Goal: Task Accomplishment & Management: Use online tool/utility

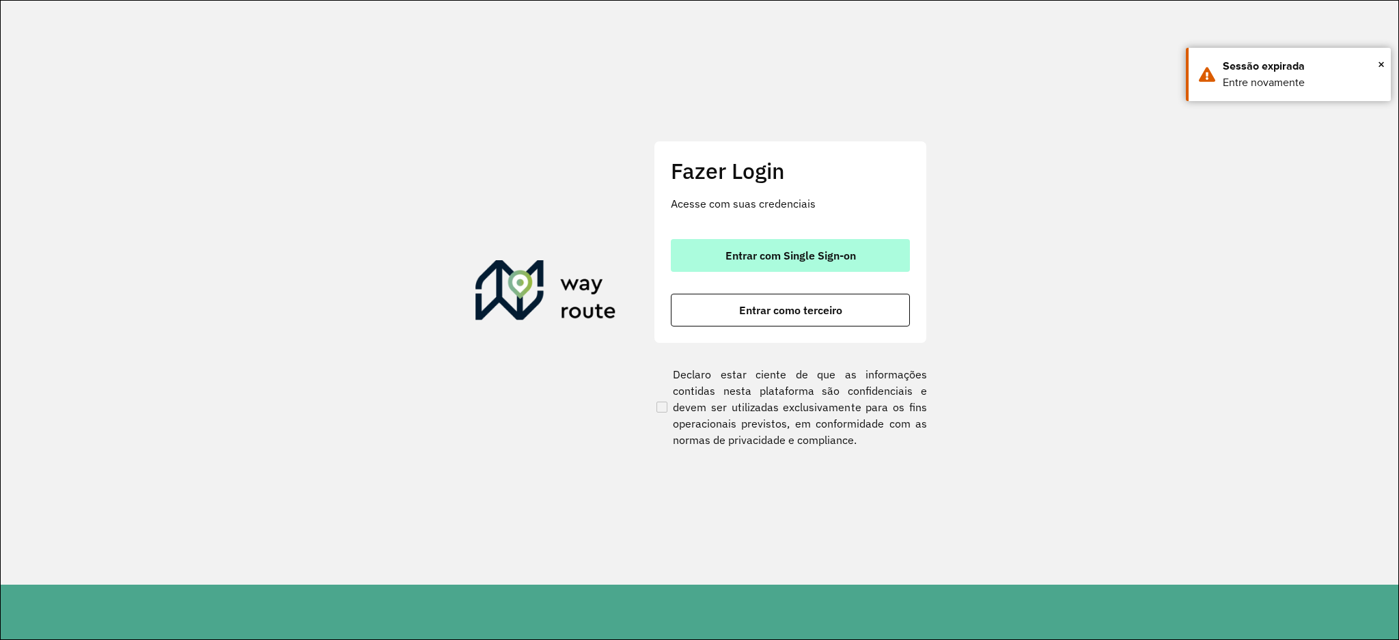
click at [862, 256] on button "Entrar com Single Sign-on" at bounding box center [790, 255] width 239 height 33
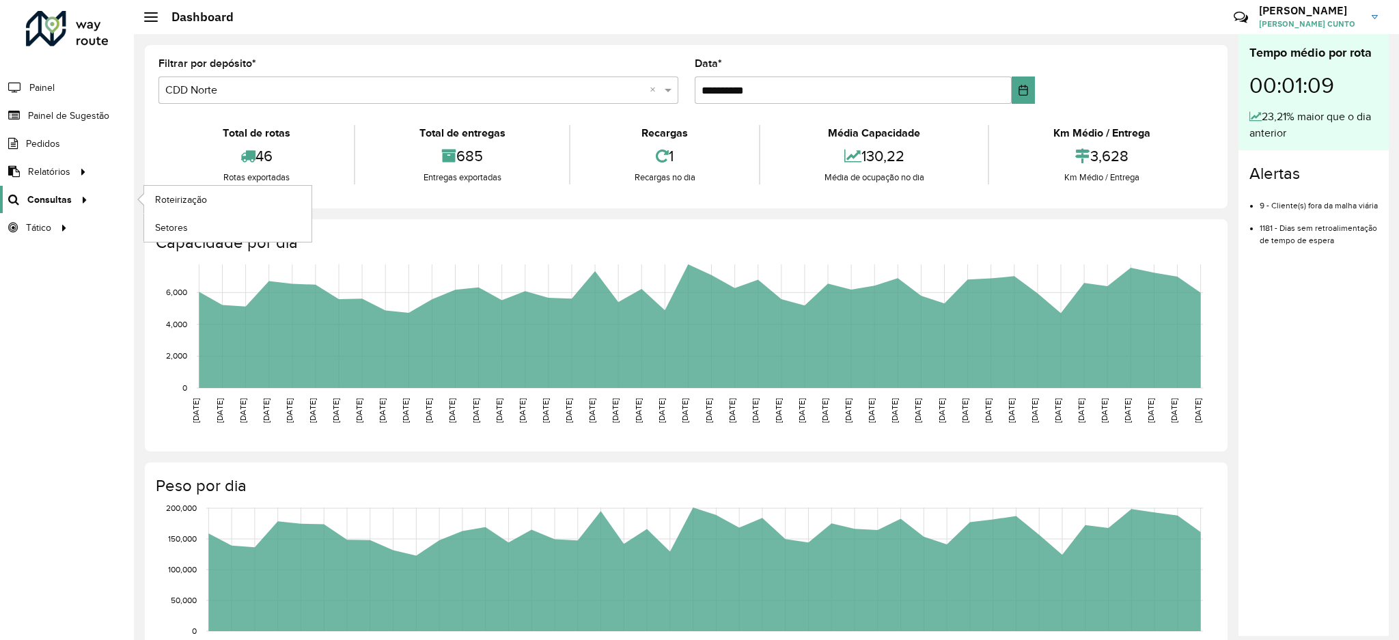
click at [61, 210] on link "Consultas" at bounding box center [46, 199] width 92 height 27
click at [202, 205] on span "Roteirização" at bounding box center [182, 200] width 55 height 14
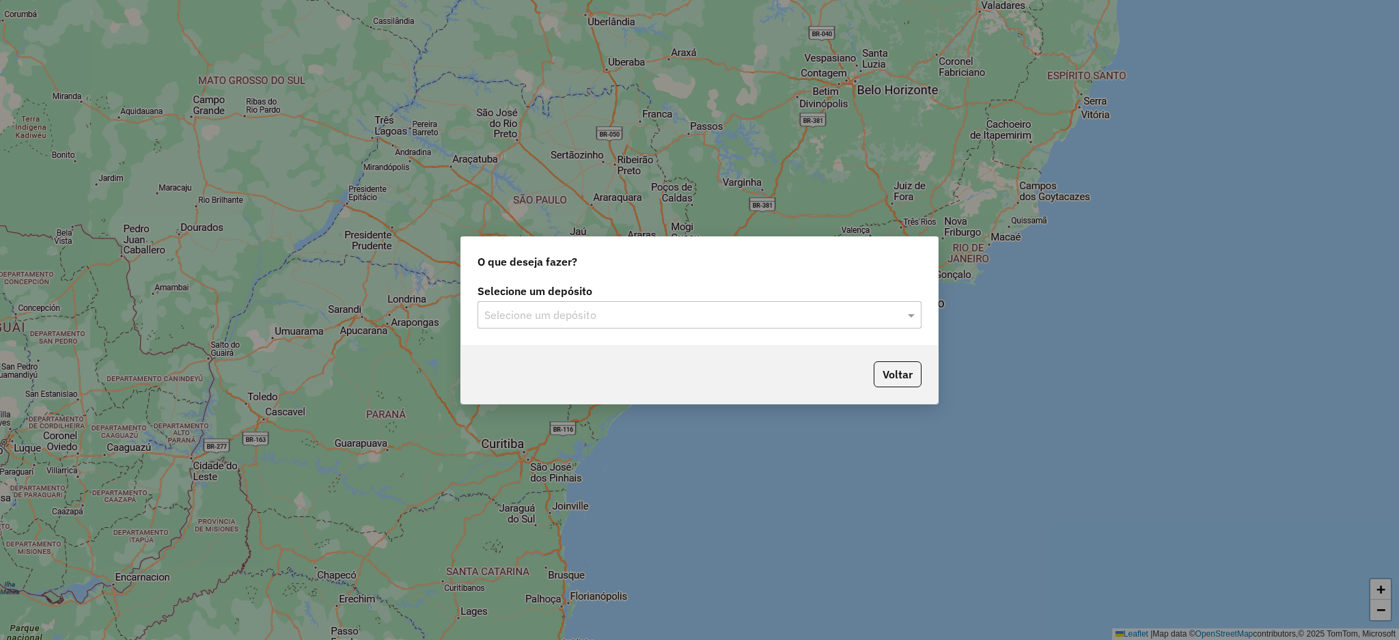
drag, startPoint x: 646, startPoint y: 292, endPoint x: 646, endPoint y: 301, distance: 8.9
click at [646, 293] on label "Selecione um depósito" at bounding box center [699, 291] width 444 height 16
click at [648, 325] on div "Selecione um depósito" at bounding box center [699, 314] width 444 height 27
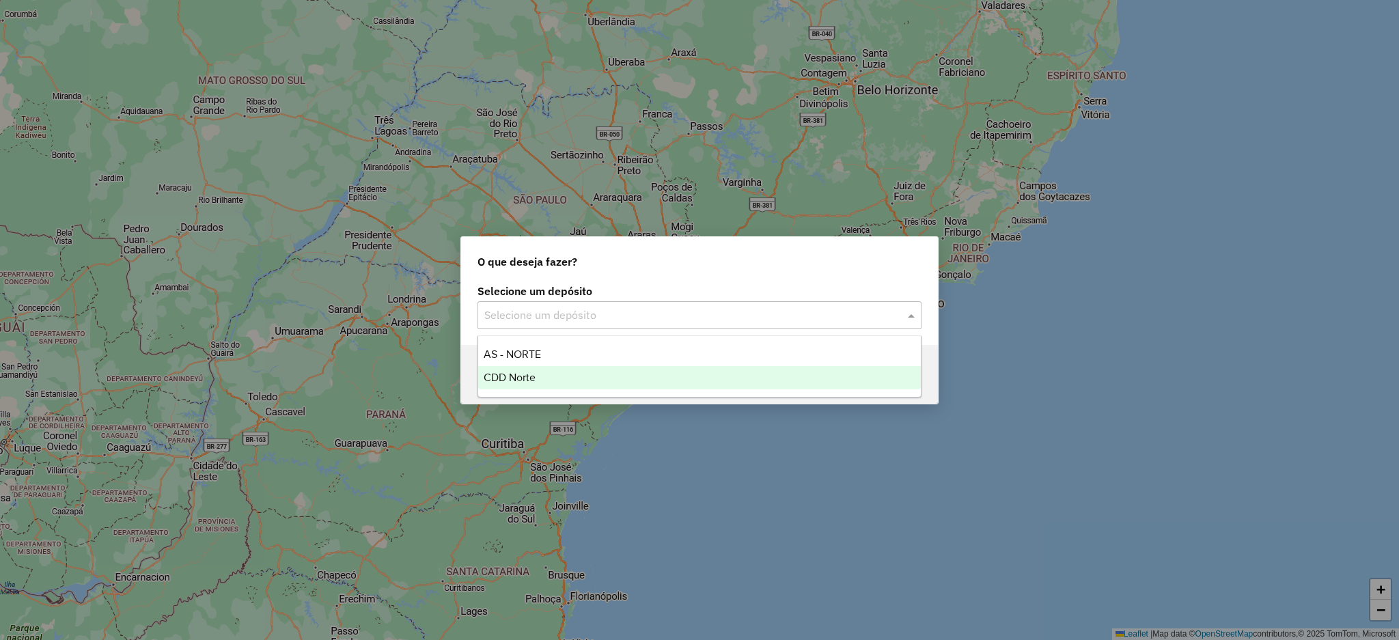
click at [620, 377] on div "CDD Norte" at bounding box center [699, 377] width 443 height 23
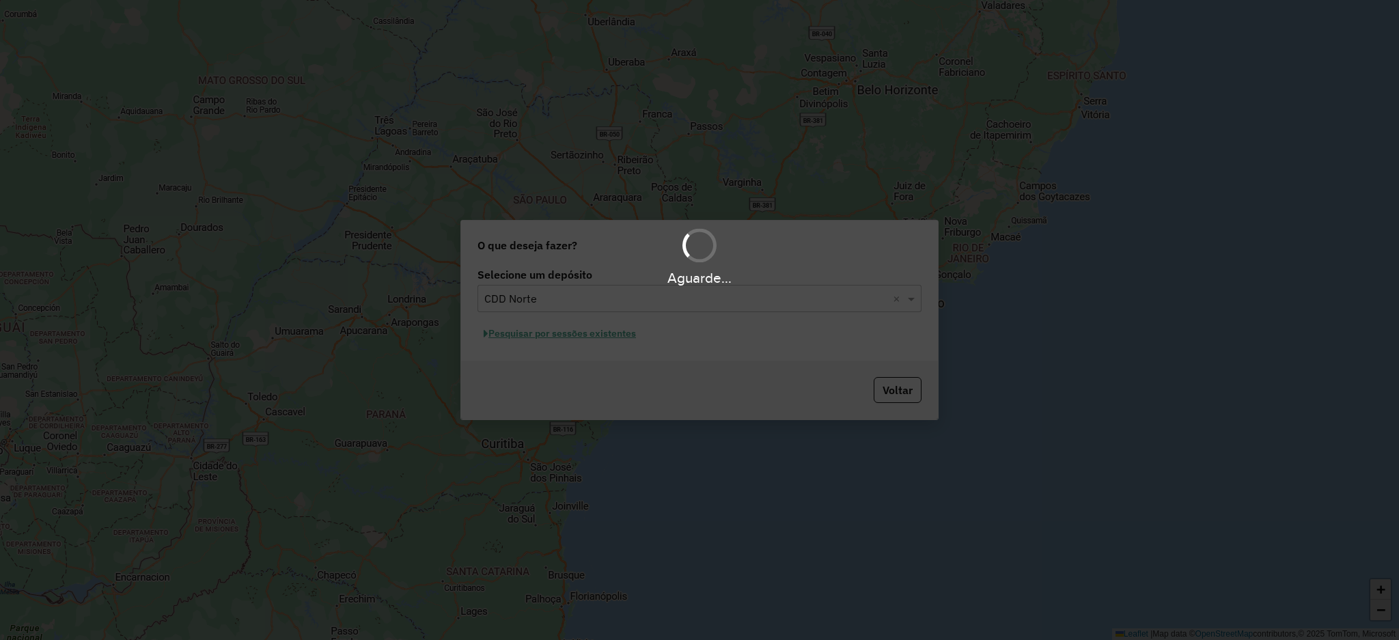
click at [630, 352] on div "Aguarde..." at bounding box center [699, 320] width 1399 height 640
click at [615, 337] on div "Aguarde..." at bounding box center [699, 320] width 1399 height 640
click at [613, 335] on div "Aguarde..." at bounding box center [699, 320] width 1399 height 640
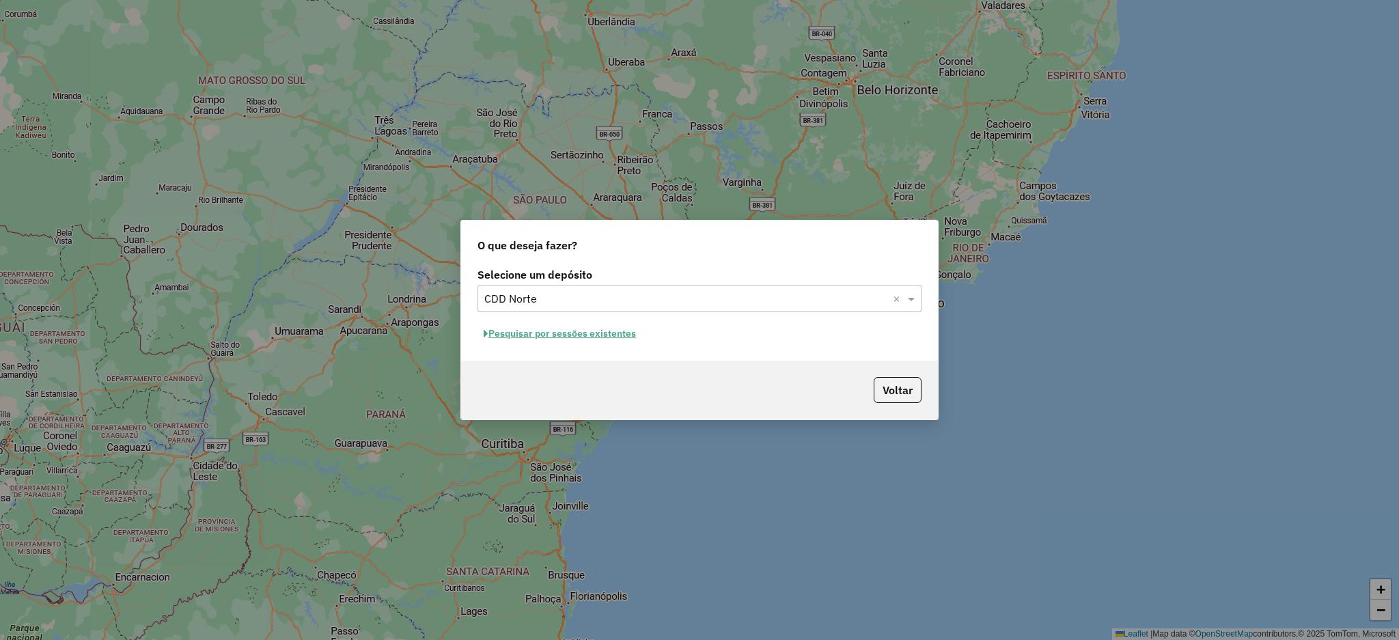
click at [488, 338] on button "Pesquisar por sessões existentes" at bounding box center [559, 333] width 165 height 21
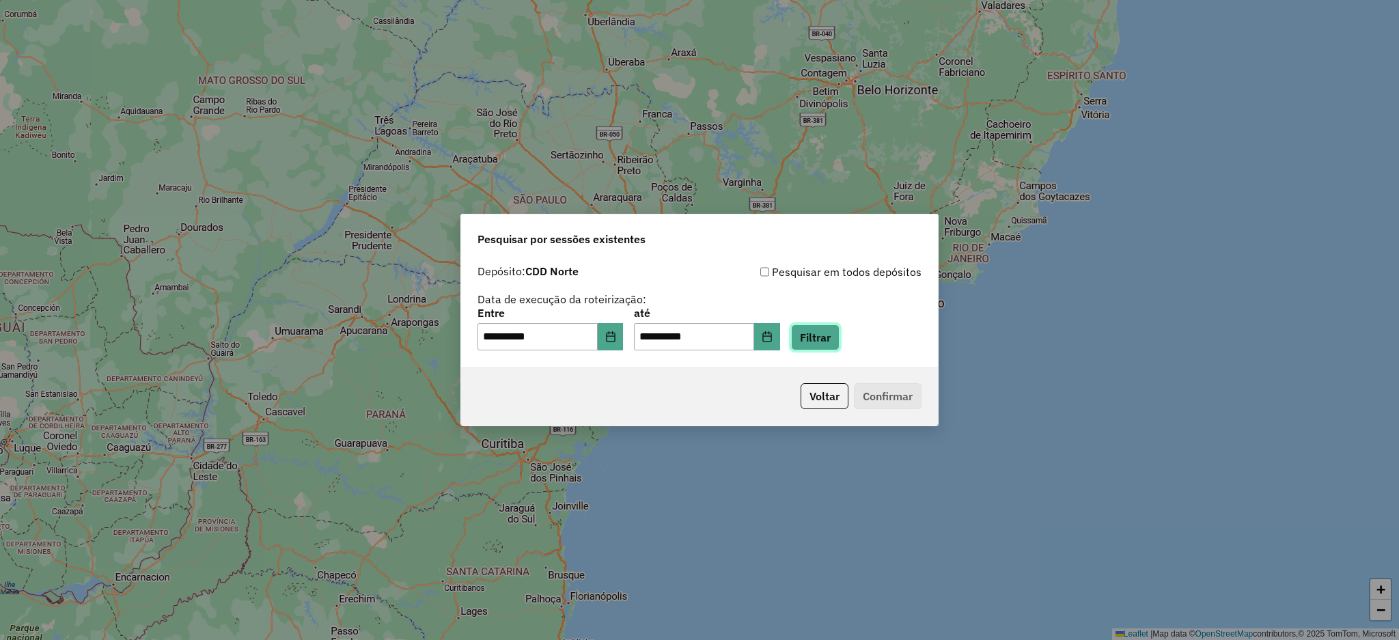
click at [839, 331] on button "Filtrar" at bounding box center [815, 337] width 49 height 26
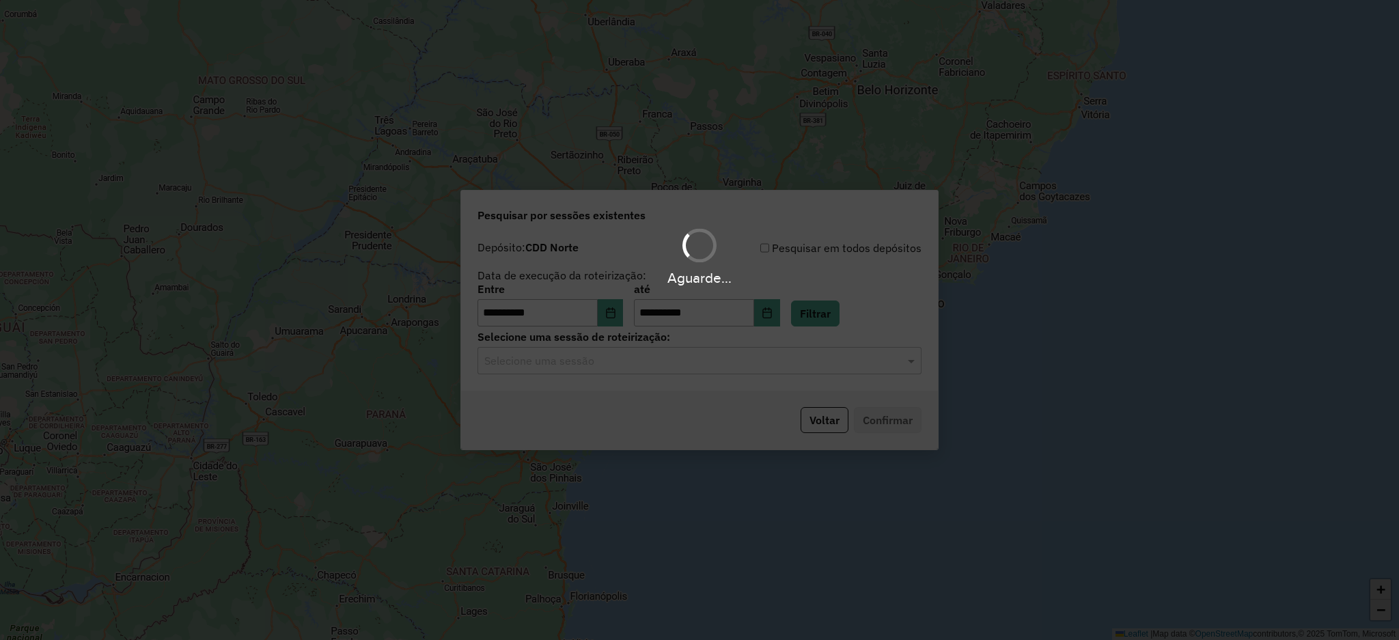
drag, startPoint x: 657, startPoint y: 380, endPoint x: 629, endPoint y: 362, distance: 33.2
click at [657, 376] on hb-app "**********" at bounding box center [699, 320] width 1399 height 640
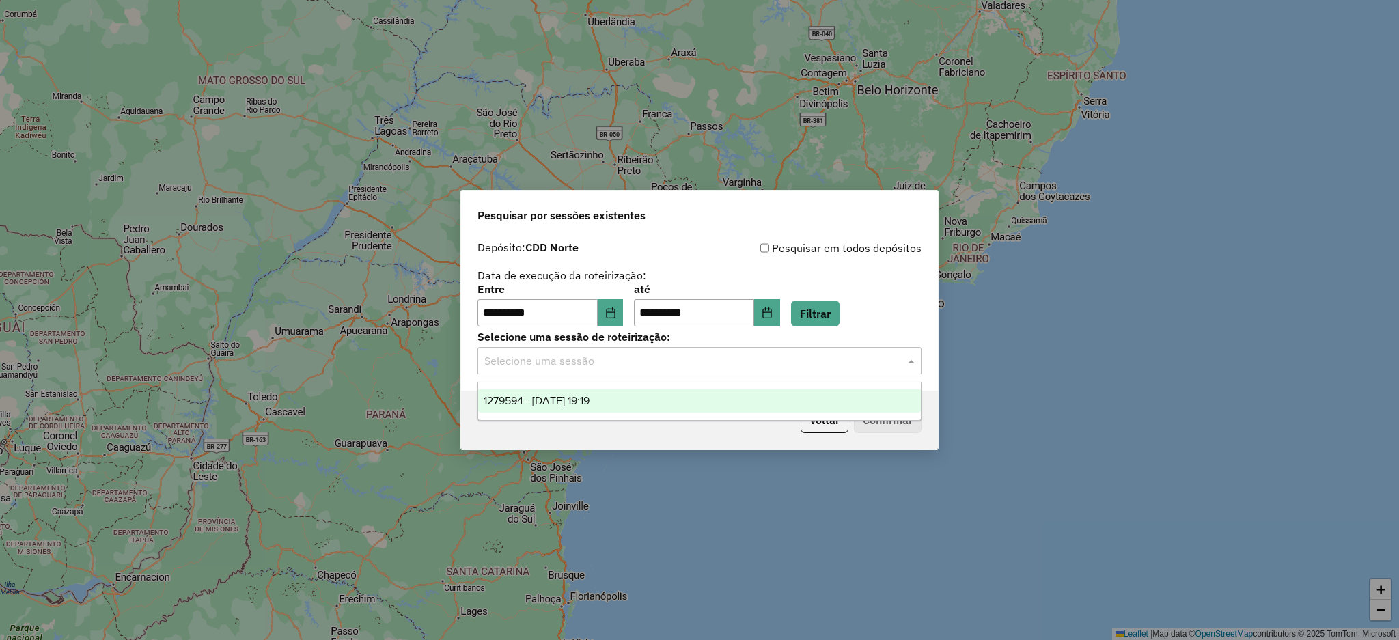
drag, startPoint x: 603, startPoint y: 362, endPoint x: 595, endPoint y: 362, distance: 8.2
click at [595, 362] on input "text" at bounding box center [685, 361] width 403 height 16
click at [593, 393] on div "1279594 - [DATE] 19:19" at bounding box center [699, 400] width 443 height 23
click at [878, 397] on div "Voltar Confirmar" at bounding box center [699, 420] width 477 height 59
click at [883, 413] on button "Confirmar" at bounding box center [888, 420] width 68 height 26
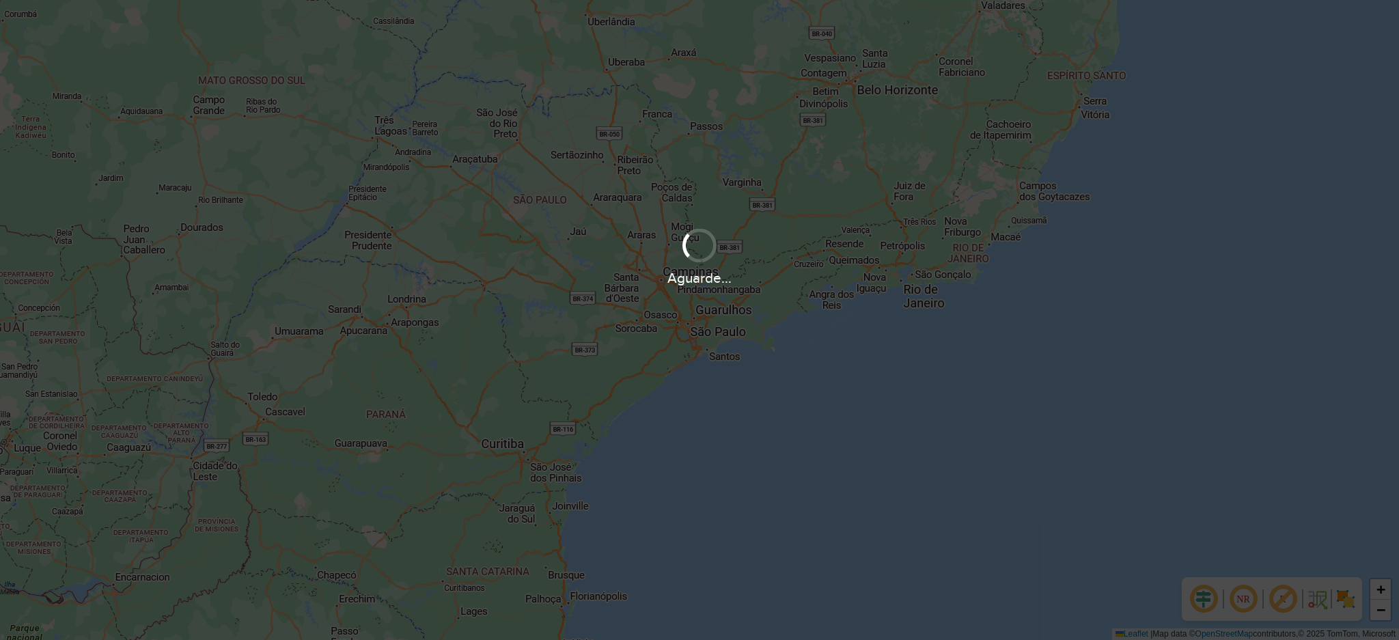
click at [702, 357] on div "Aguarde..." at bounding box center [699, 320] width 1399 height 640
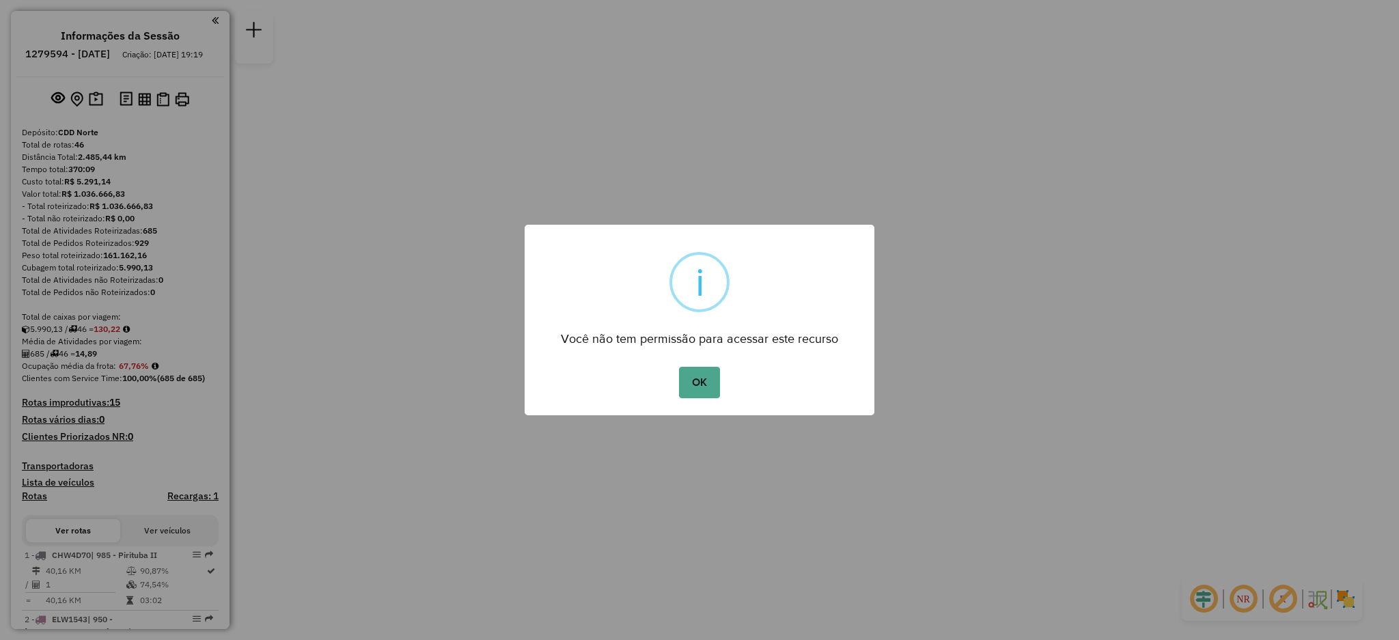
scroll to position [1947, 0]
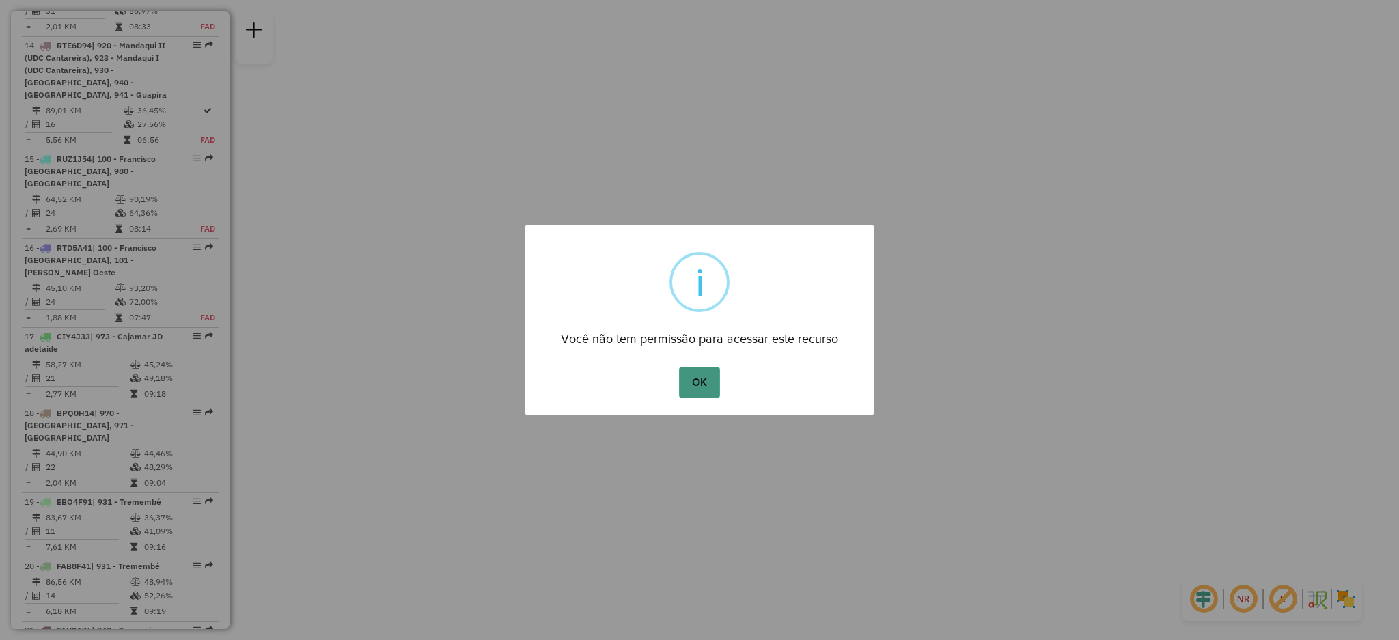
click at [700, 396] on button "OK" at bounding box center [699, 382] width 40 height 31
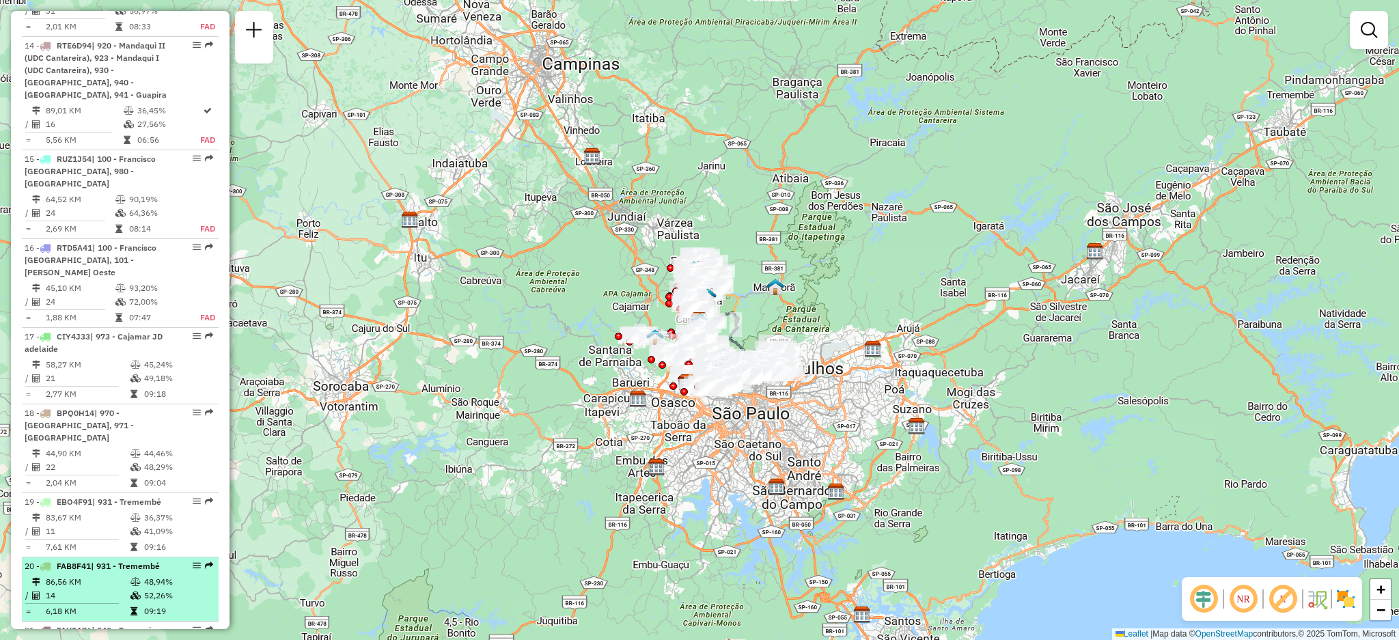
click at [208, 560] on div "20 - FAB8F41 | 931 - Tremembé" at bounding box center [120, 566] width 191 height 12
select select "**********"
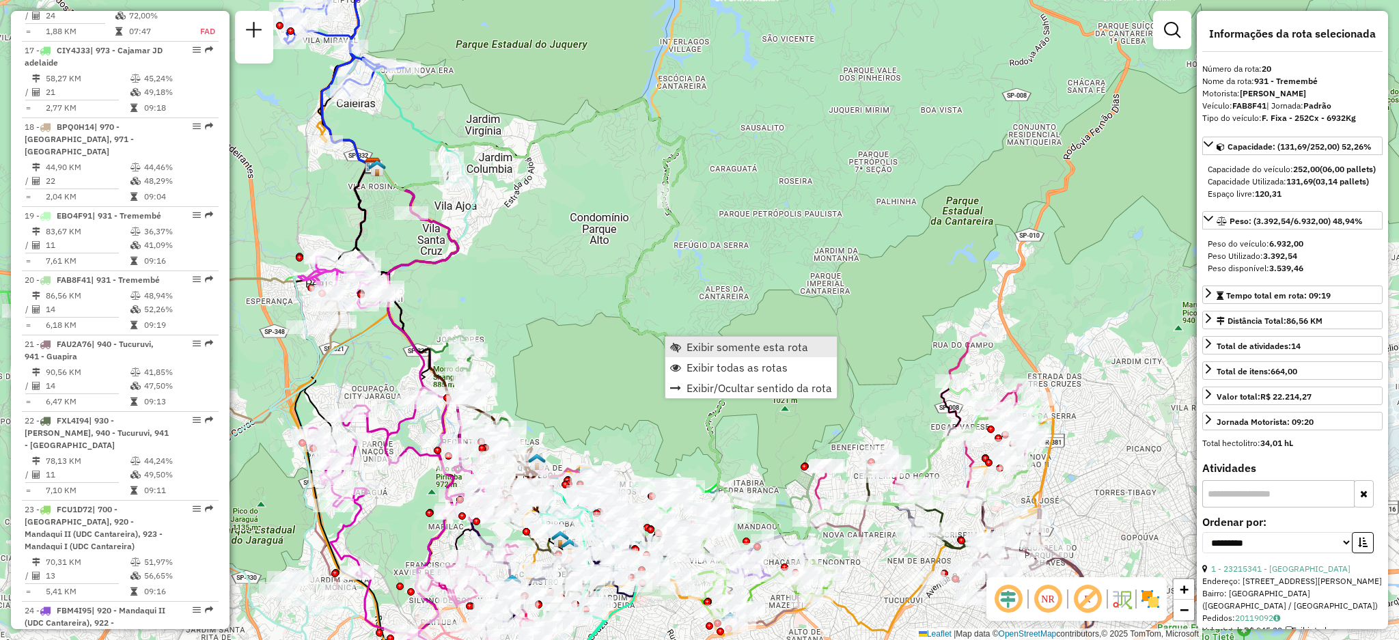
scroll to position [2247, 0]
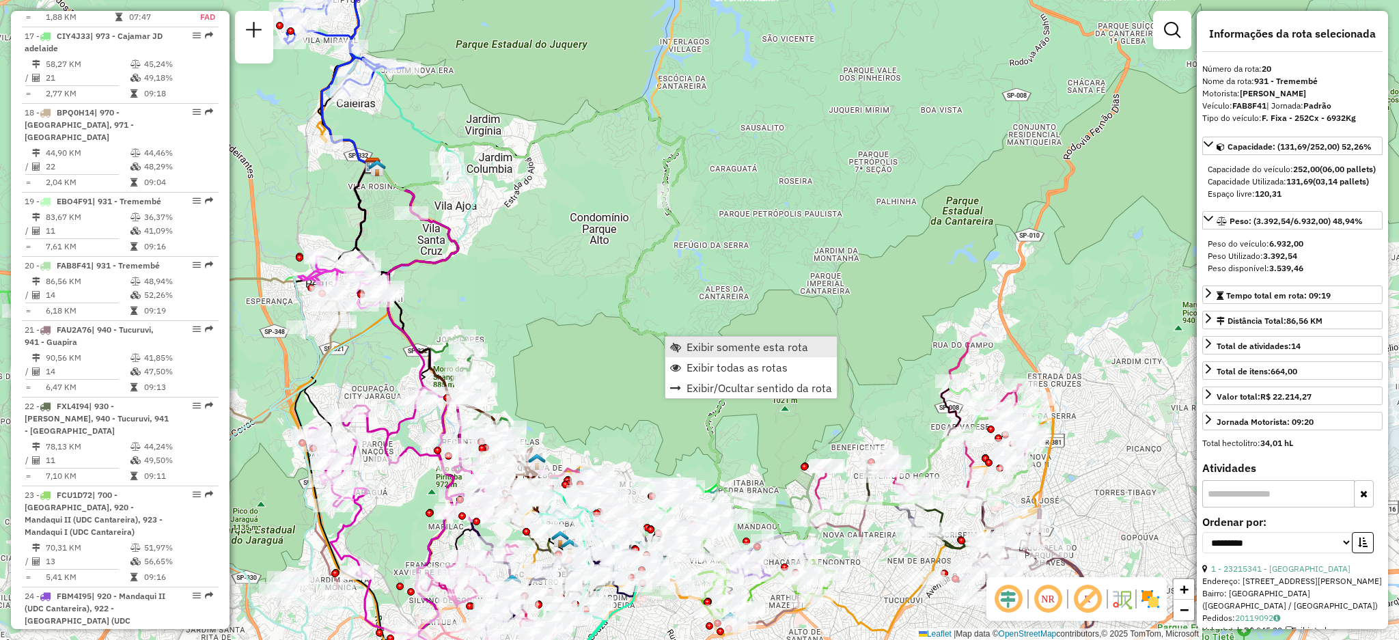
click at [687, 343] on span "Exibir somente esta rota" at bounding box center [748, 347] width 122 height 11
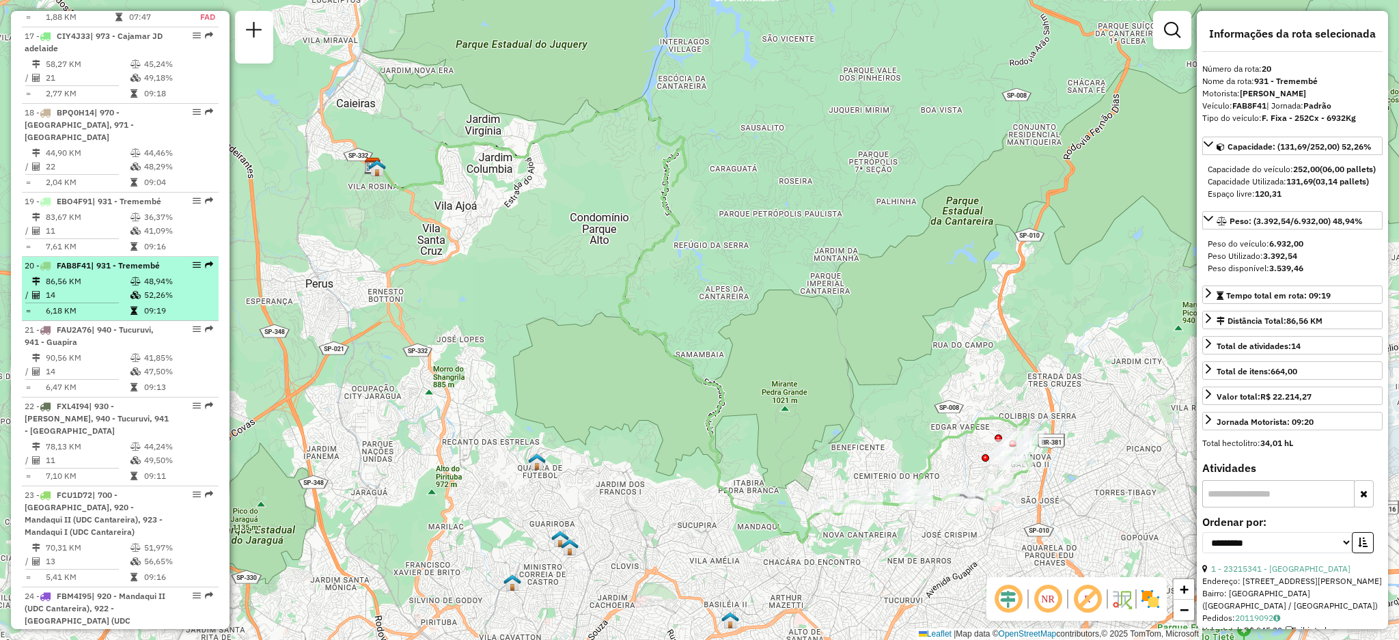
click at [208, 261] on em at bounding box center [209, 265] width 8 height 8
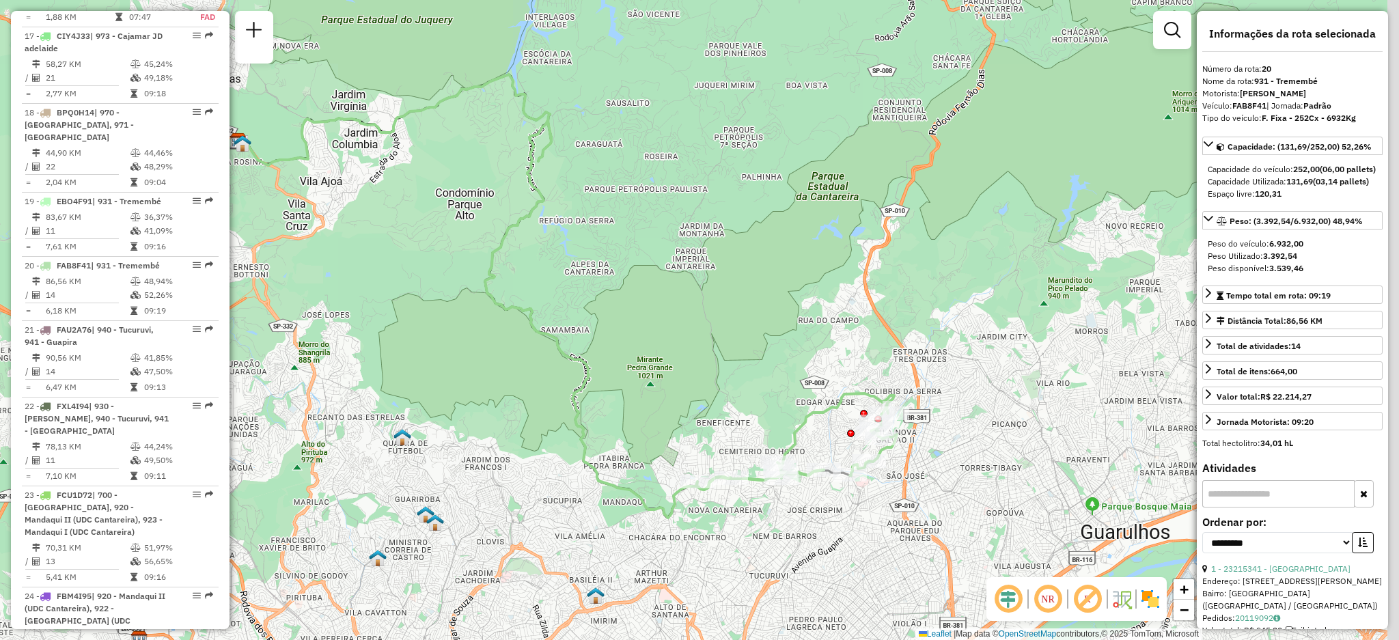
drag, startPoint x: 909, startPoint y: 345, endPoint x: 812, endPoint y: 513, distance: 194.0
click at [764, 316] on div "Janela de atendimento Grade de atendimento Capacidade Transportadoras Veículos …" at bounding box center [699, 320] width 1399 height 640
